Goal: Task Accomplishment & Management: Manage account settings

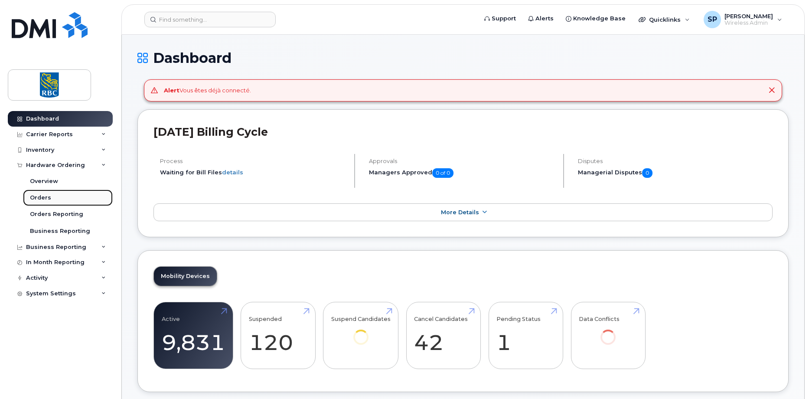
click at [39, 198] on div "Orders" at bounding box center [40, 198] width 21 height 8
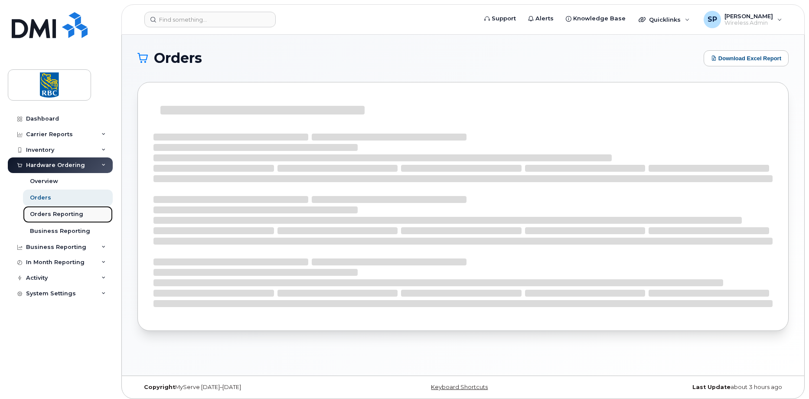
click at [46, 214] on div "Orders Reporting" at bounding box center [56, 214] width 53 height 8
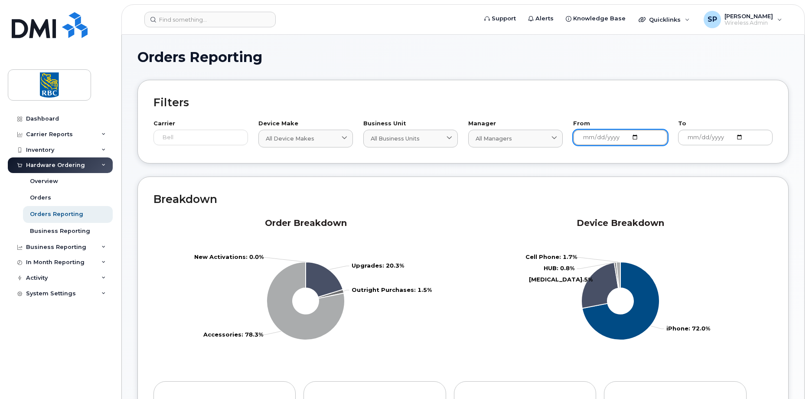
click at [598, 143] on input "[DATE]" at bounding box center [620, 138] width 95 height 16
click at [634, 137] on input "[DATE]" at bounding box center [620, 138] width 95 height 16
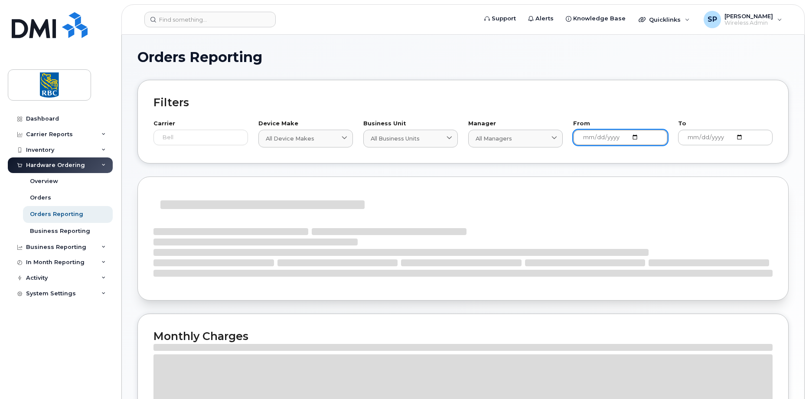
click at [606, 135] on input "[DATE]" at bounding box center [620, 138] width 95 height 16
click at [635, 136] on input "[DATE]" at bounding box center [620, 138] width 95 height 16
click at [708, 173] on div "Orders Reporting Filters Carrier Bell Device Make All Device Makes All Device M…" at bounding box center [462, 275] width 651 height 450
click at [642, 136] on input "[DATE]" at bounding box center [620, 138] width 95 height 16
click at [637, 136] on input "[DATE]" at bounding box center [620, 138] width 95 height 16
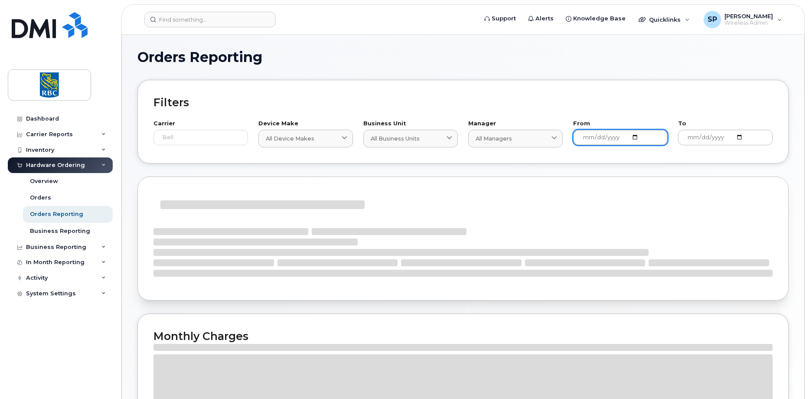
type input "[DATE]"
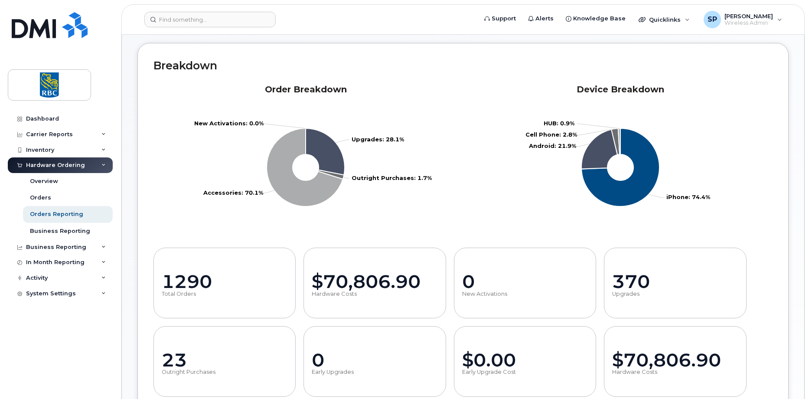
scroll to position [132, 0]
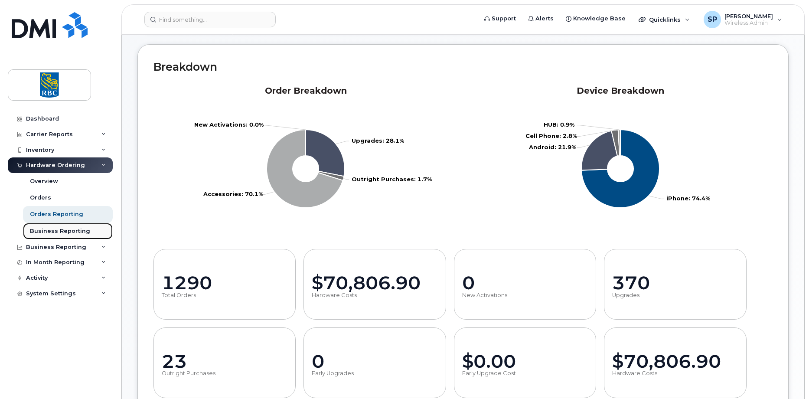
click at [43, 233] on div "Business Reporting" at bounding box center [60, 231] width 60 height 8
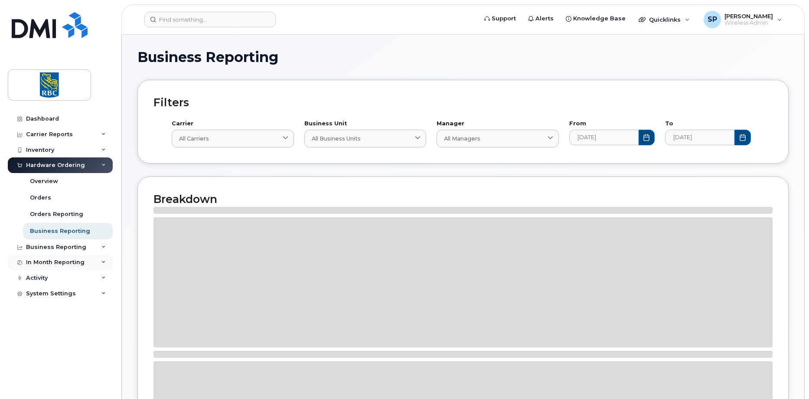
click at [52, 265] on div "In Month Reporting" at bounding box center [55, 262] width 59 height 7
click at [38, 136] on div "Carrier Reports" at bounding box center [49, 134] width 47 height 7
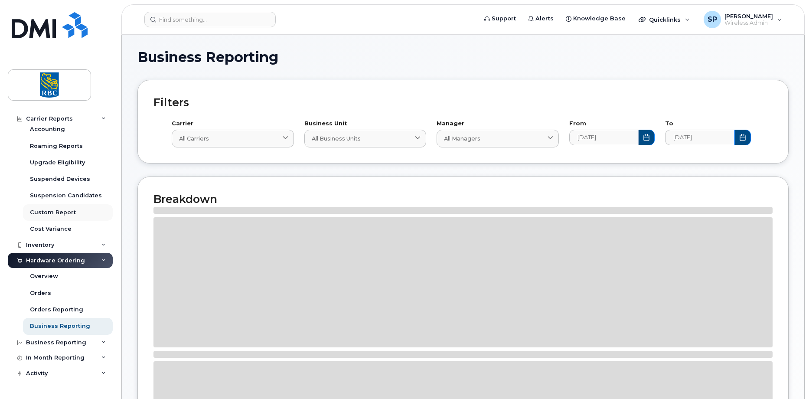
scroll to position [130, 0]
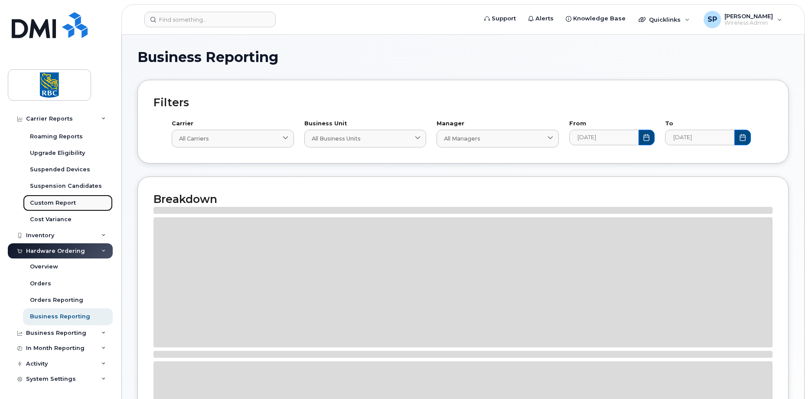
click at [38, 202] on div "Custom Report" at bounding box center [53, 203] width 46 height 8
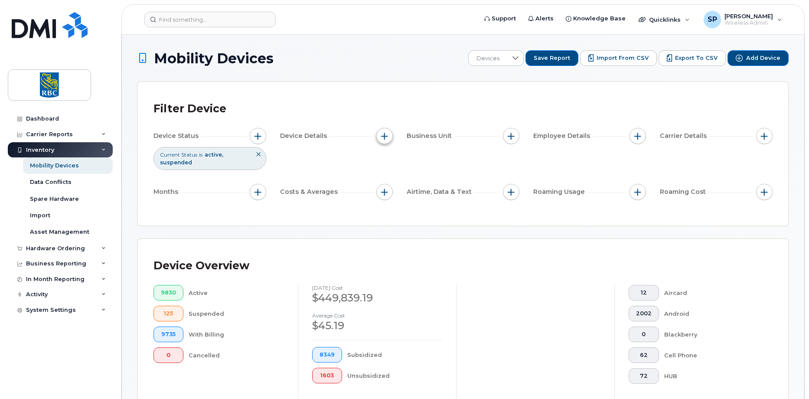
click at [383, 137] on span "button" at bounding box center [384, 136] width 7 height 7
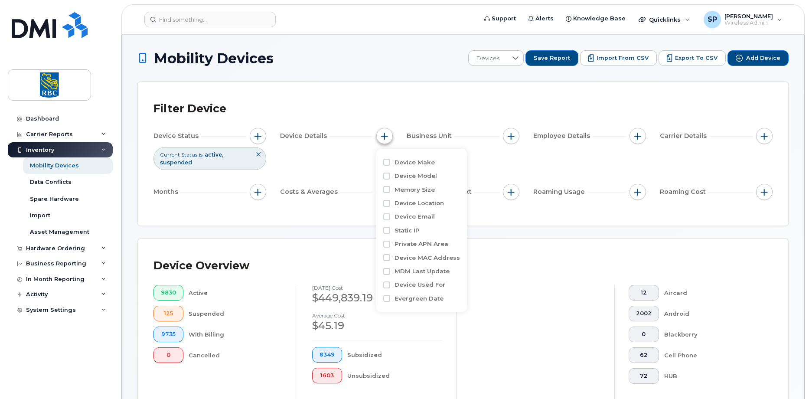
click at [383, 137] on span "button" at bounding box center [384, 136] width 7 height 7
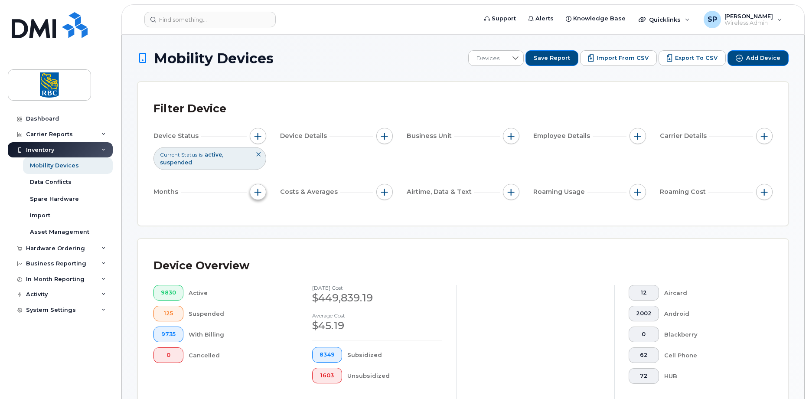
click at [251, 188] on button "button" at bounding box center [258, 192] width 16 height 16
click at [255, 190] on span "button" at bounding box center [258, 192] width 7 height 7
click at [390, 191] on button "button" at bounding box center [384, 192] width 16 height 16
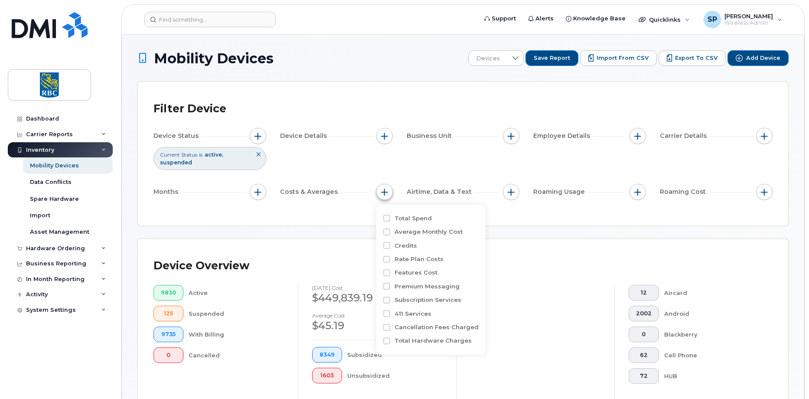
click at [389, 191] on button "button" at bounding box center [384, 192] width 16 height 16
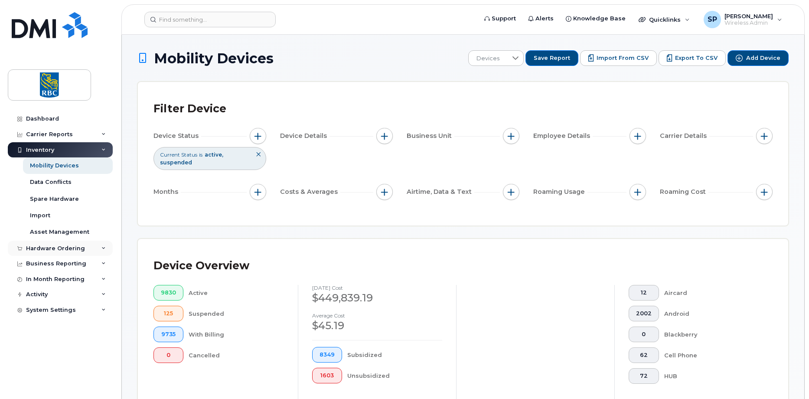
click at [59, 248] on div "Hardware Ordering" at bounding box center [55, 248] width 59 height 7
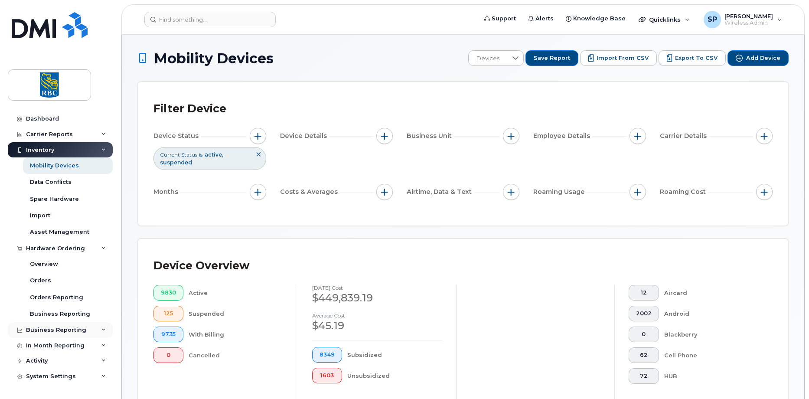
click at [57, 332] on div "Business Reporting" at bounding box center [56, 330] width 60 height 7
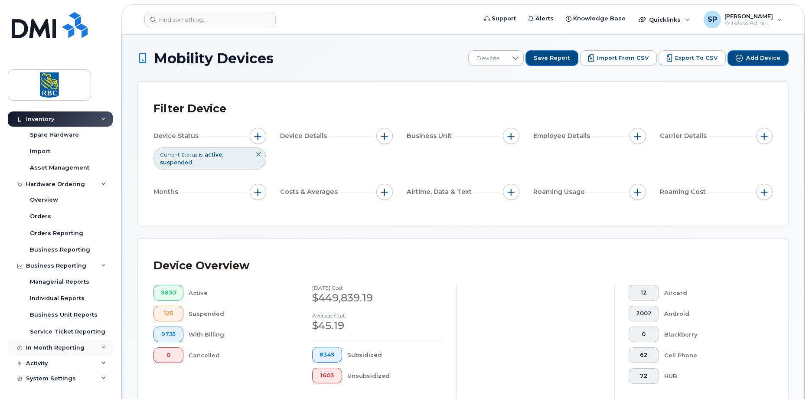
click at [47, 347] on div "In Month Reporting" at bounding box center [55, 347] width 59 height 7
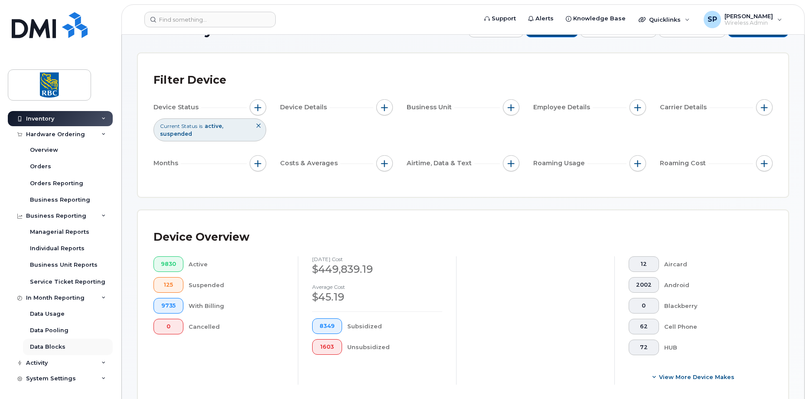
scroll to position [130, 0]
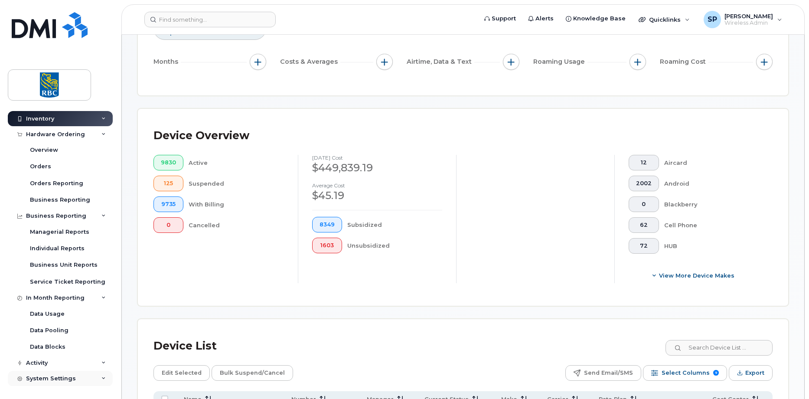
click at [40, 376] on div "System Settings" at bounding box center [51, 378] width 50 height 7
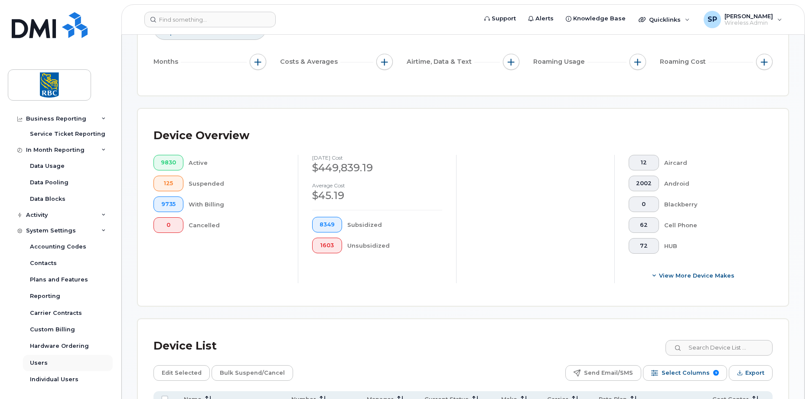
scroll to position [264, 0]
click at [48, 290] on link "Reporting" at bounding box center [68, 294] width 90 height 16
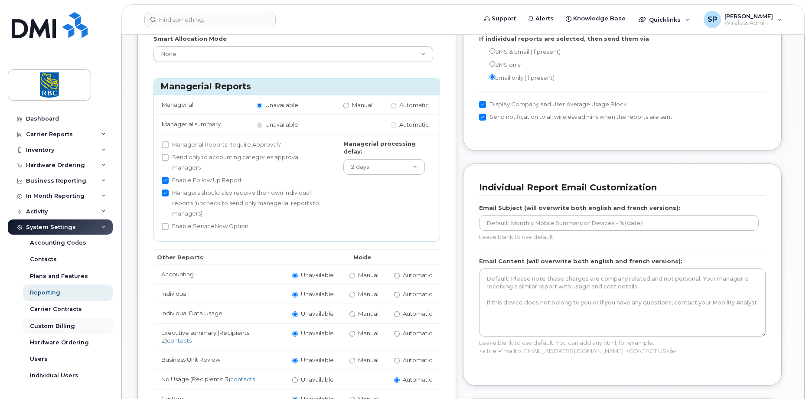
scroll to position [87, 0]
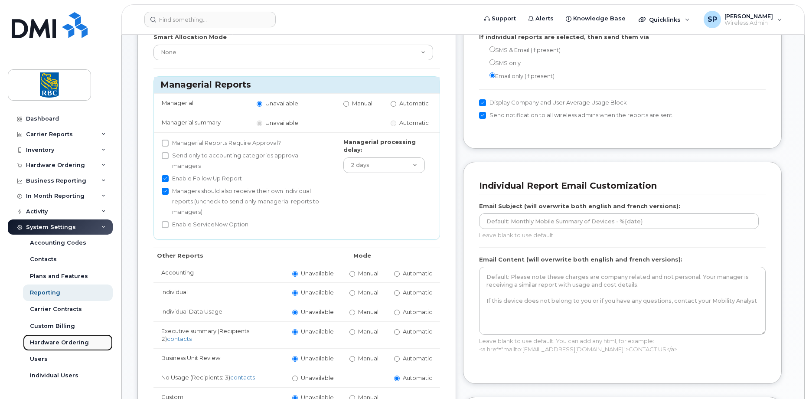
click at [44, 340] on div "Hardware Ordering" at bounding box center [59, 343] width 59 height 8
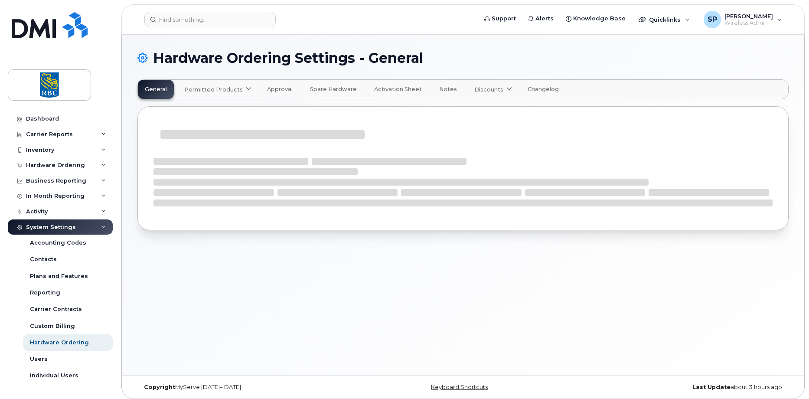
select select "admins"
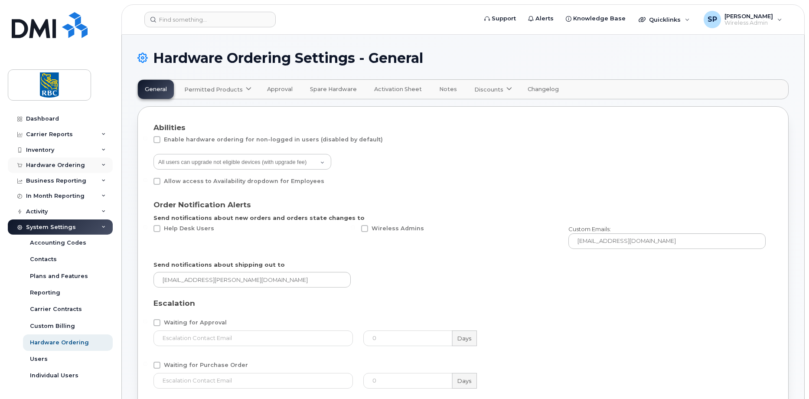
click at [48, 163] on div "Hardware Ordering" at bounding box center [55, 165] width 59 height 7
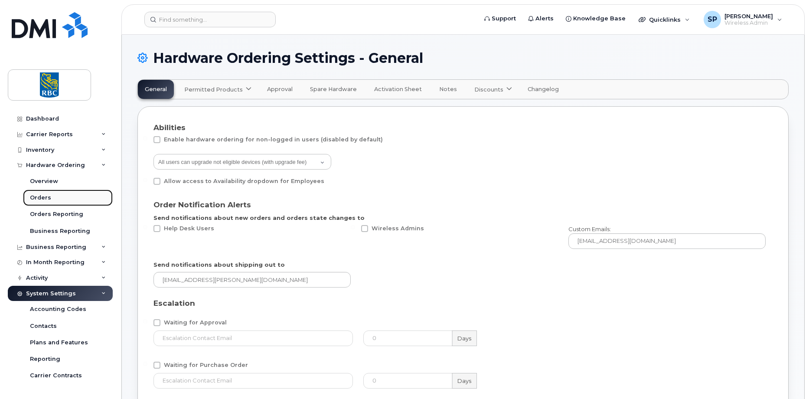
click at [42, 197] on div "Orders" at bounding box center [40, 198] width 21 height 8
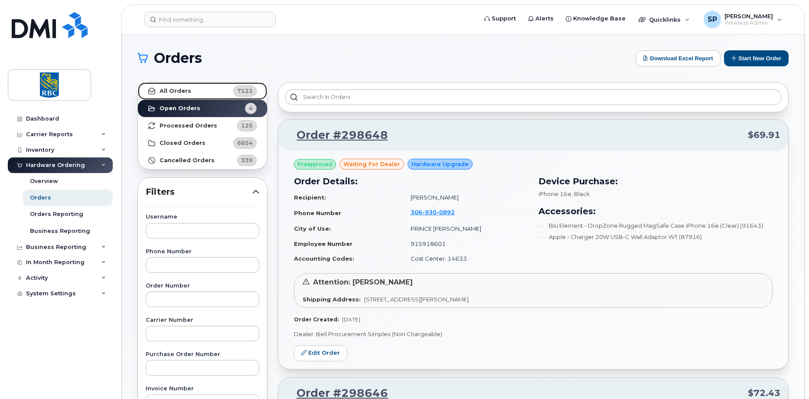
click at [178, 91] on strong "All Orders" at bounding box center [176, 91] width 32 height 7
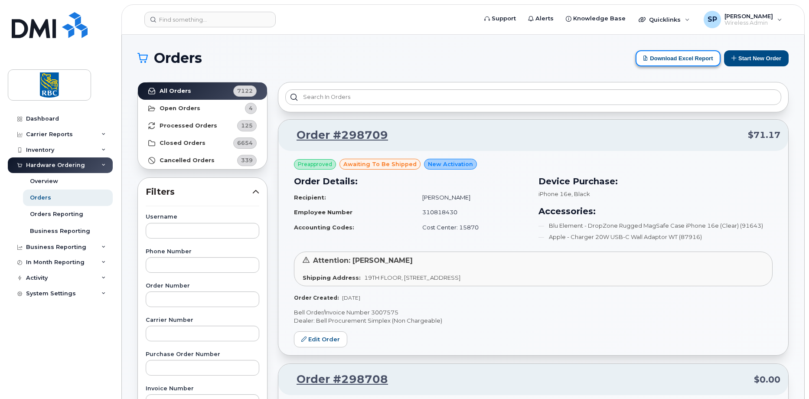
click at [661, 58] on button "Download Excel Report" at bounding box center [678, 58] width 85 height 16
